Goal: Check status: Check status

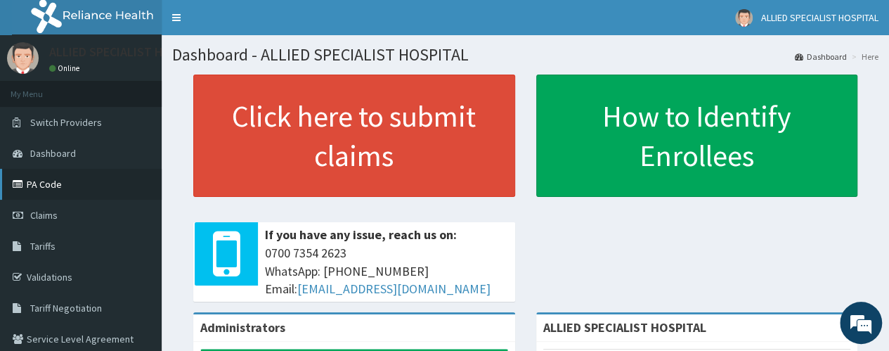
click at [79, 178] on link "PA Code" at bounding box center [81, 184] width 162 height 31
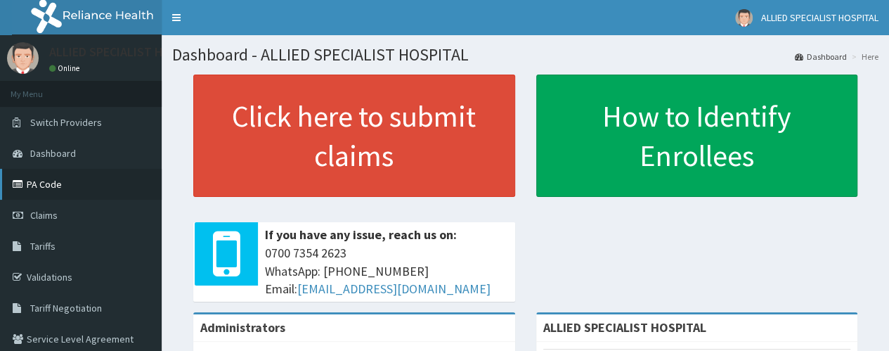
click at [86, 178] on link "PA Code" at bounding box center [81, 184] width 162 height 31
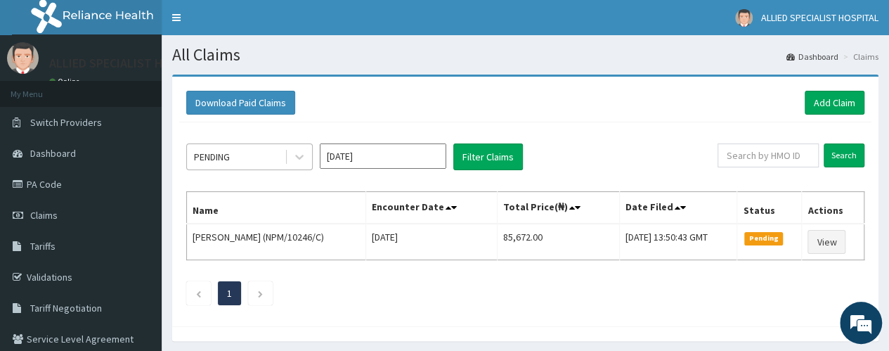
click at [248, 150] on div "PENDING" at bounding box center [236, 156] width 98 height 22
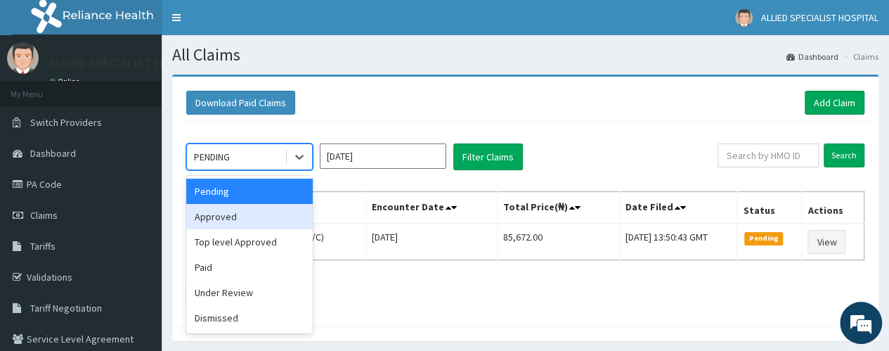
click at [263, 228] on div "Approved" at bounding box center [249, 216] width 126 height 25
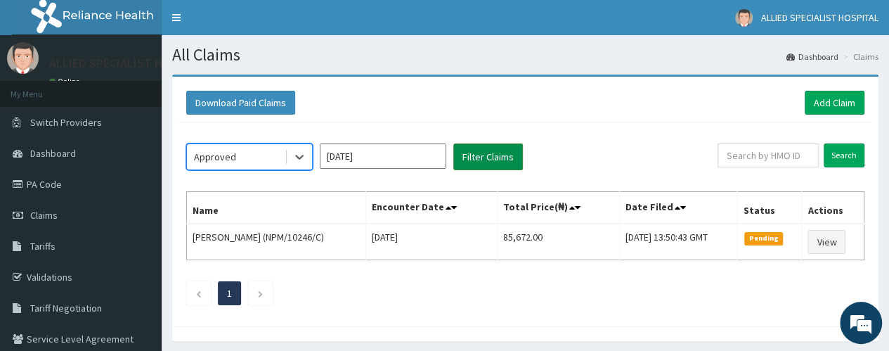
click at [491, 165] on button "Filter Claims" at bounding box center [488, 156] width 70 height 27
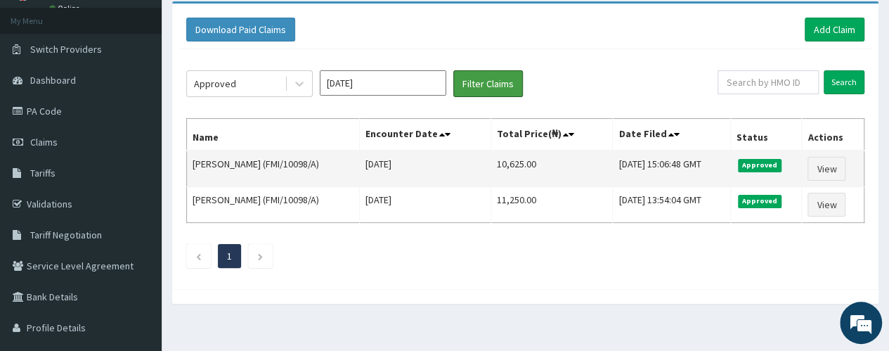
scroll to position [93, 0]
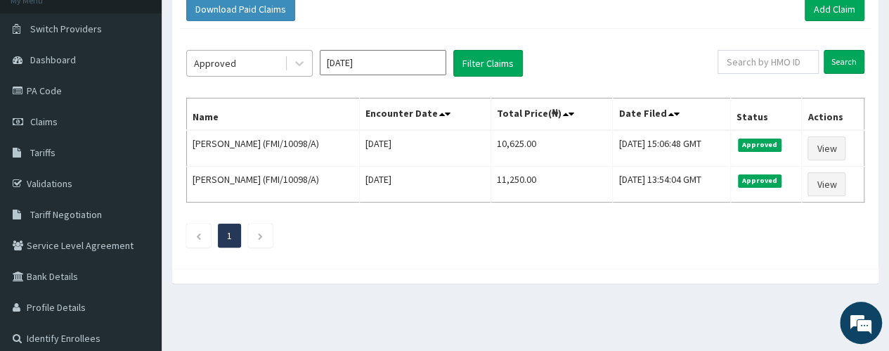
click at [249, 65] on div "Approved" at bounding box center [236, 63] width 98 height 22
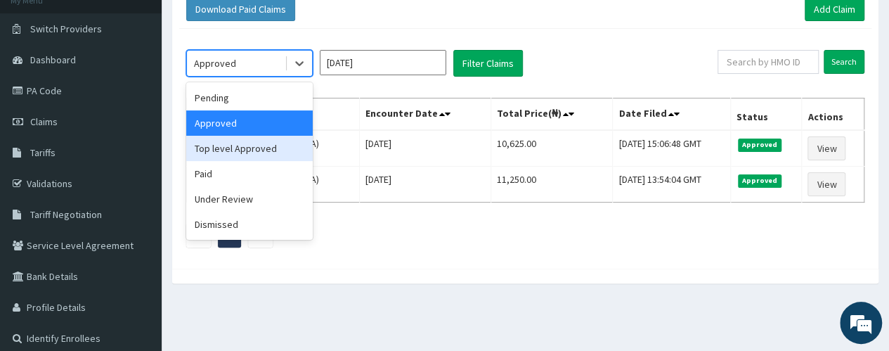
click at [232, 157] on div "Top level Approved" at bounding box center [249, 148] width 126 height 25
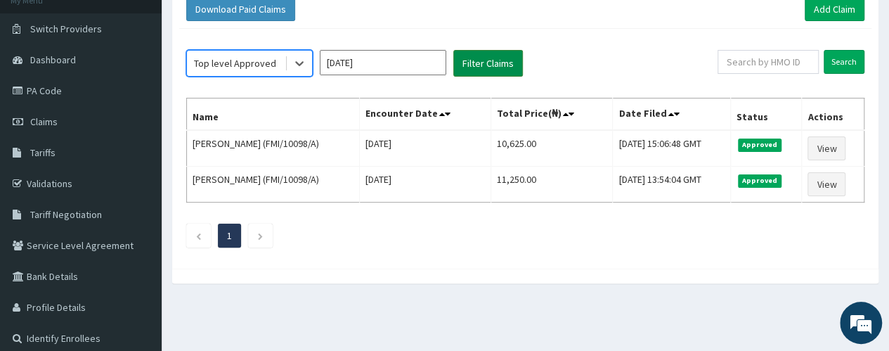
click at [486, 64] on button "Filter Claims" at bounding box center [488, 63] width 70 height 27
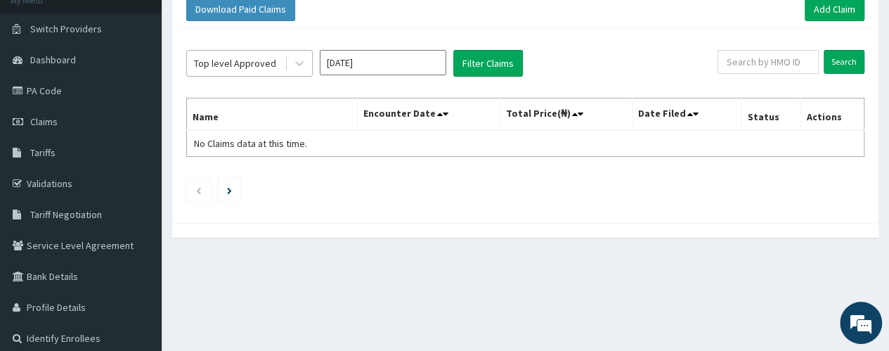
click at [221, 64] on div "Top level Approved" at bounding box center [235, 63] width 82 height 14
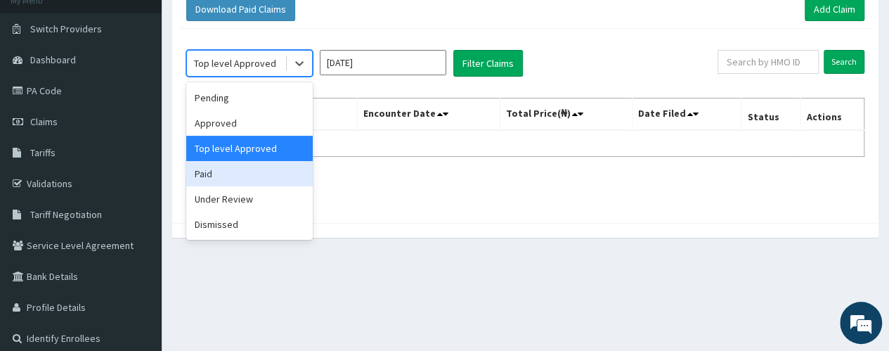
click at [243, 176] on div "Paid" at bounding box center [249, 173] width 126 height 25
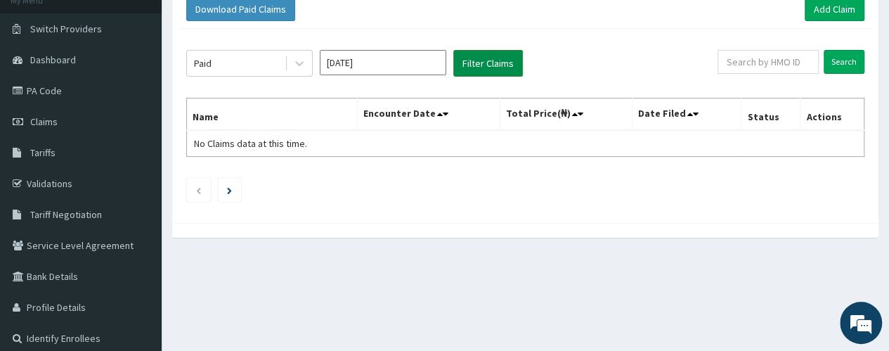
click at [511, 63] on button "Filter Claims" at bounding box center [488, 63] width 70 height 27
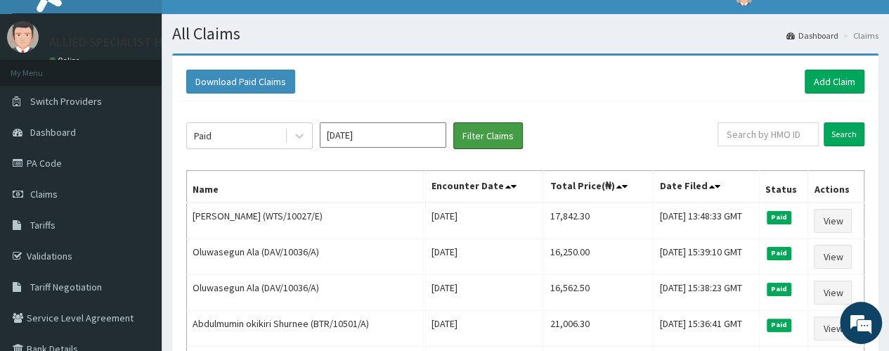
scroll to position [0, 0]
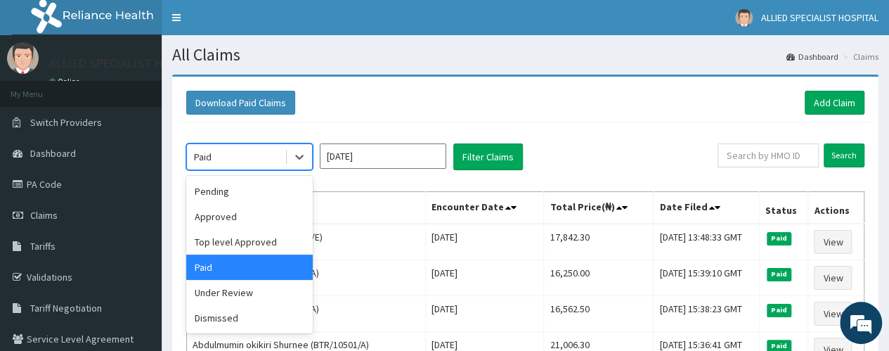
click at [247, 151] on div "Paid" at bounding box center [236, 156] width 98 height 22
click at [251, 294] on div "Under Review" at bounding box center [249, 292] width 126 height 25
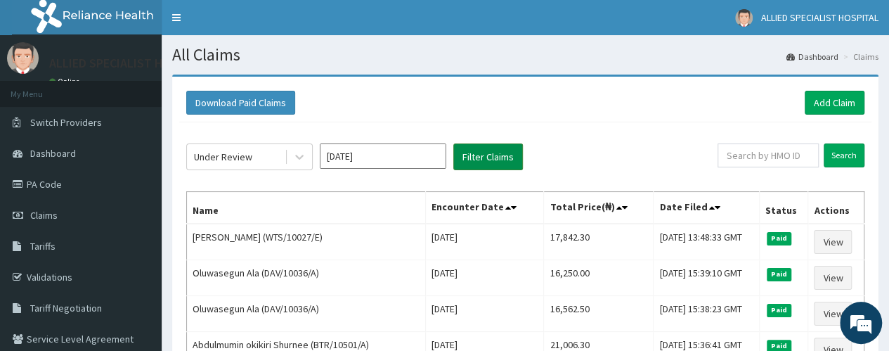
click at [473, 154] on button "Filter Claims" at bounding box center [488, 156] width 70 height 27
click at [482, 155] on button "Filter Claims" at bounding box center [488, 156] width 70 height 27
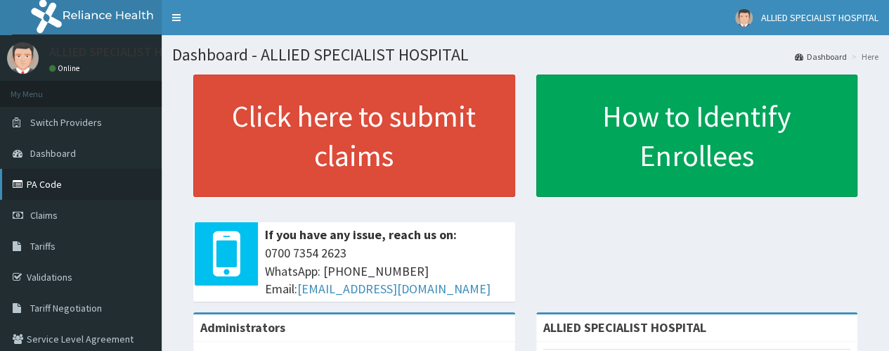
click at [65, 195] on link "PA Code" at bounding box center [81, 184] width 162 height 31
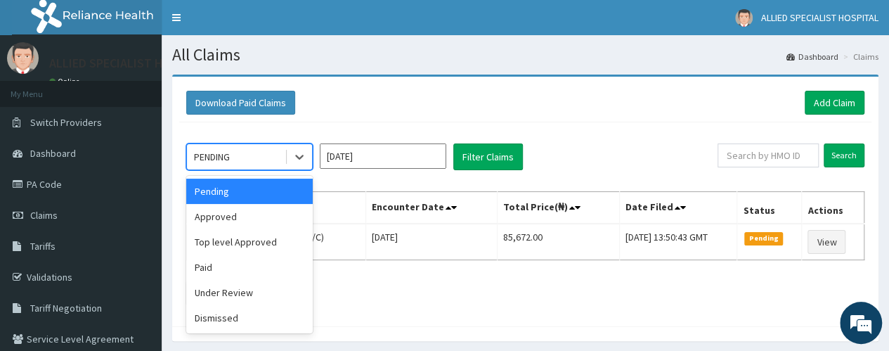
click at [257, 159] on div "PENDING" at bounding box center [236, 156] width 98 height 22
click at [252, 295] on div "Under Review" at bounding box center [249, 292] width 126 height 25
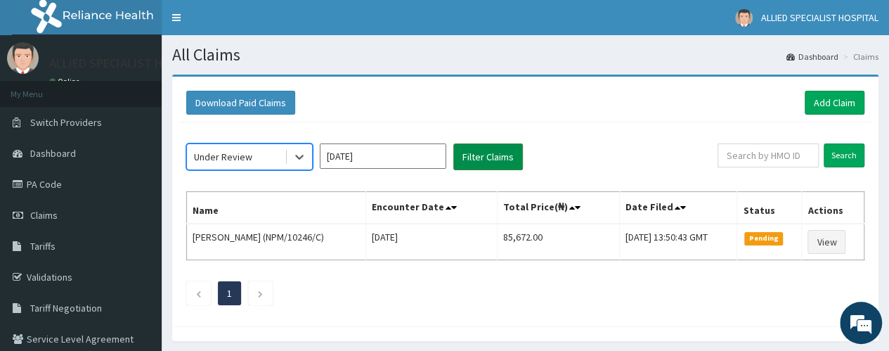
click at [497, 159] on button "Filter Claims" at bounding box center [488, 156] width 70 height 27
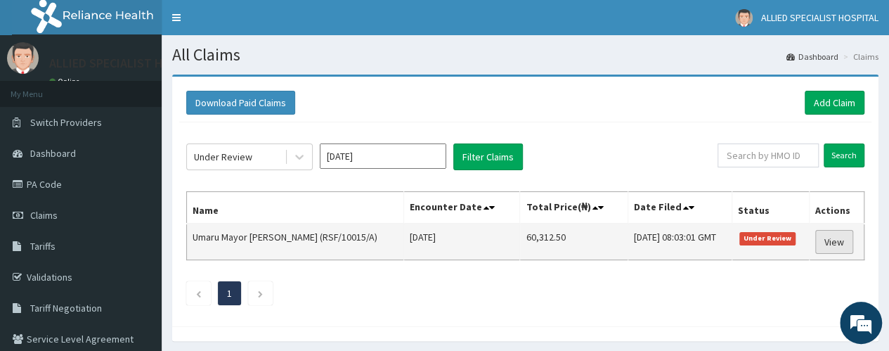
click at [836, 238] on link "View" at bounding box center [834, 242] width 38 height 24
